Goal: Book appointment/travel/reservation

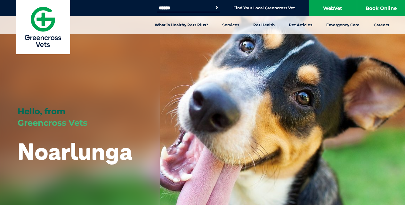
click at [129, 79] on link "Desexing" at bounding box center [131, 80] width 20 height 5
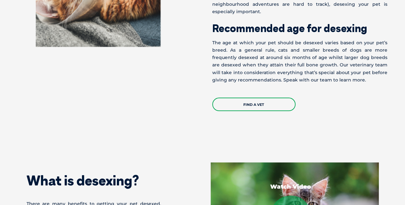
scroll to position [344, 0]
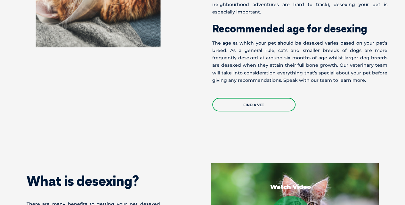
click at [244, 98] on link "Find a Vet" at bounding box center [253, 104] width 83 height 13
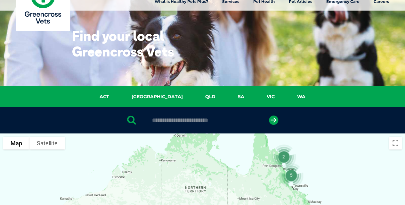
scroll to position [24, 0]
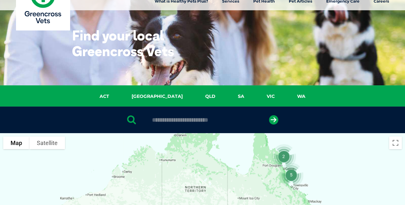
click at [227, 96] on link "SA" at bounding box center [241, 96] width 29 height 7
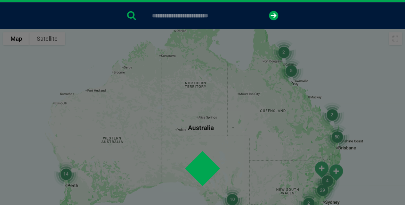
scroll to position [147, 0]
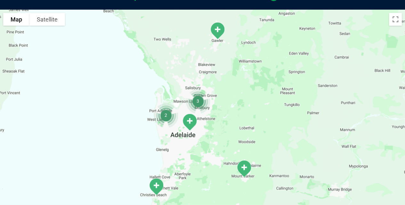
click at [156, 187] on img "Noarlunga" at bounding box center [156, 186] width 21 height 23
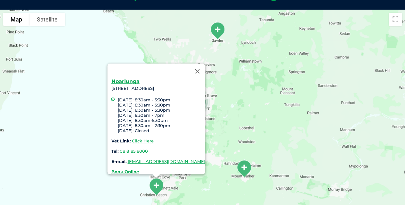
click at [111, 169] on strong "Book Online" at bounding box center [125, 171] width 28 height 5
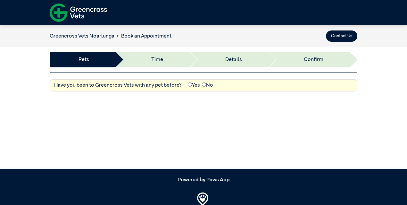
click at [343, 35] on button "Contact Us" at bounding box center [341, 35] width 31 height 11
